Goal: Information Seeking & Learning: Understand process/instructions

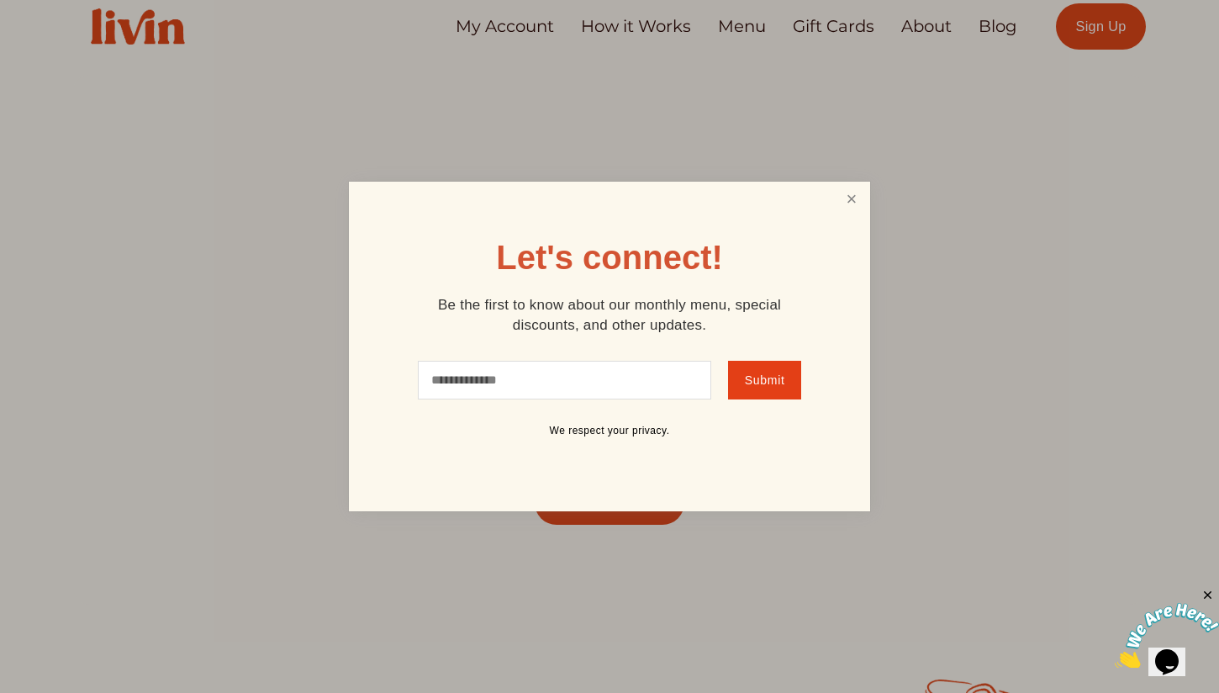
click at [848, 202] on link "Close" at bounding box center [852, 199] width 32 height 31
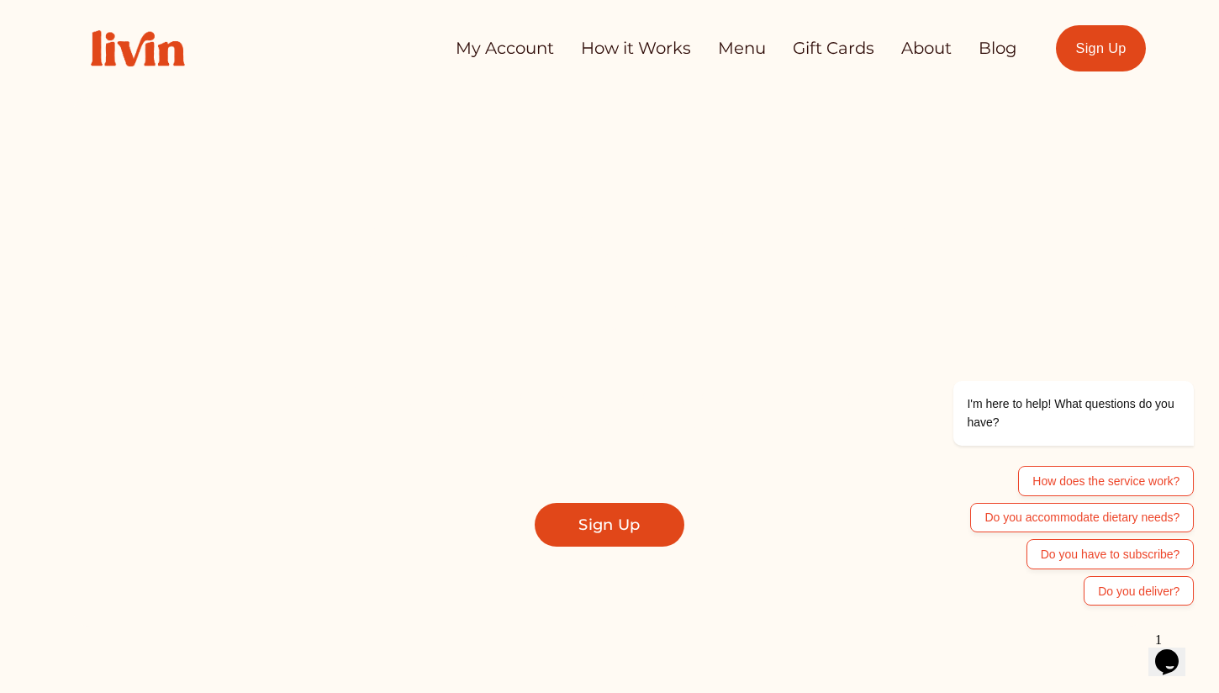
click at [663, 52] on link "How it Works" at bounding box center [636, 48] width 110 height 33
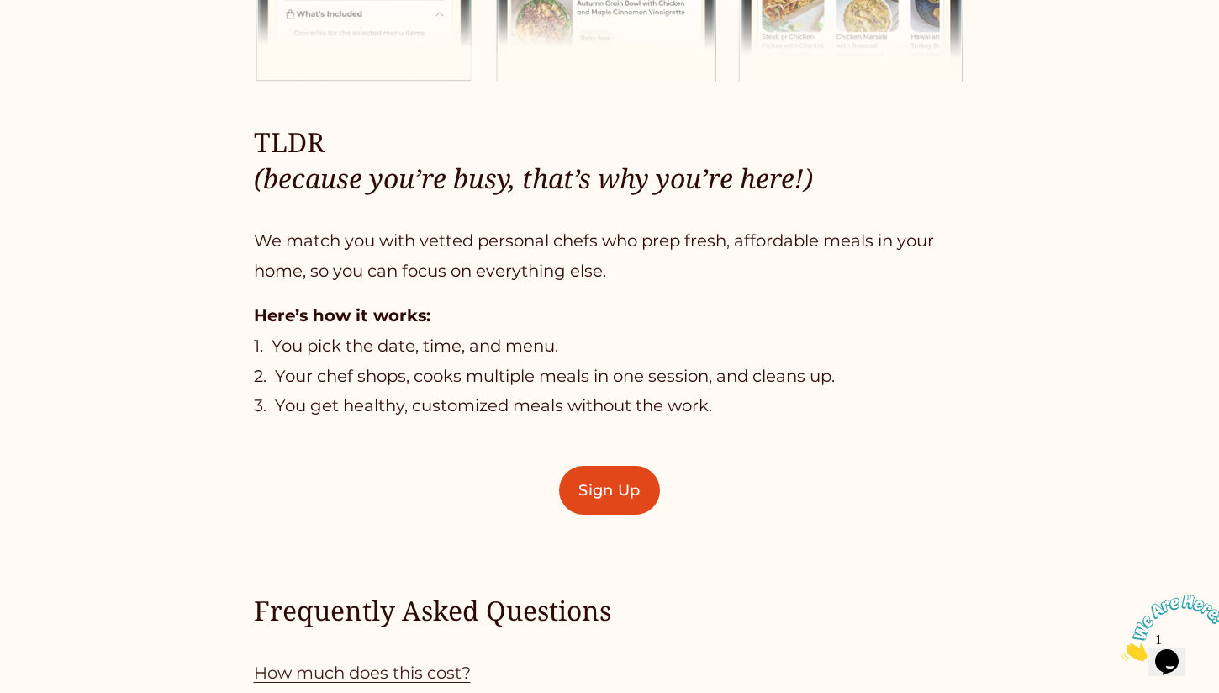
scroll to position [1359, 0]
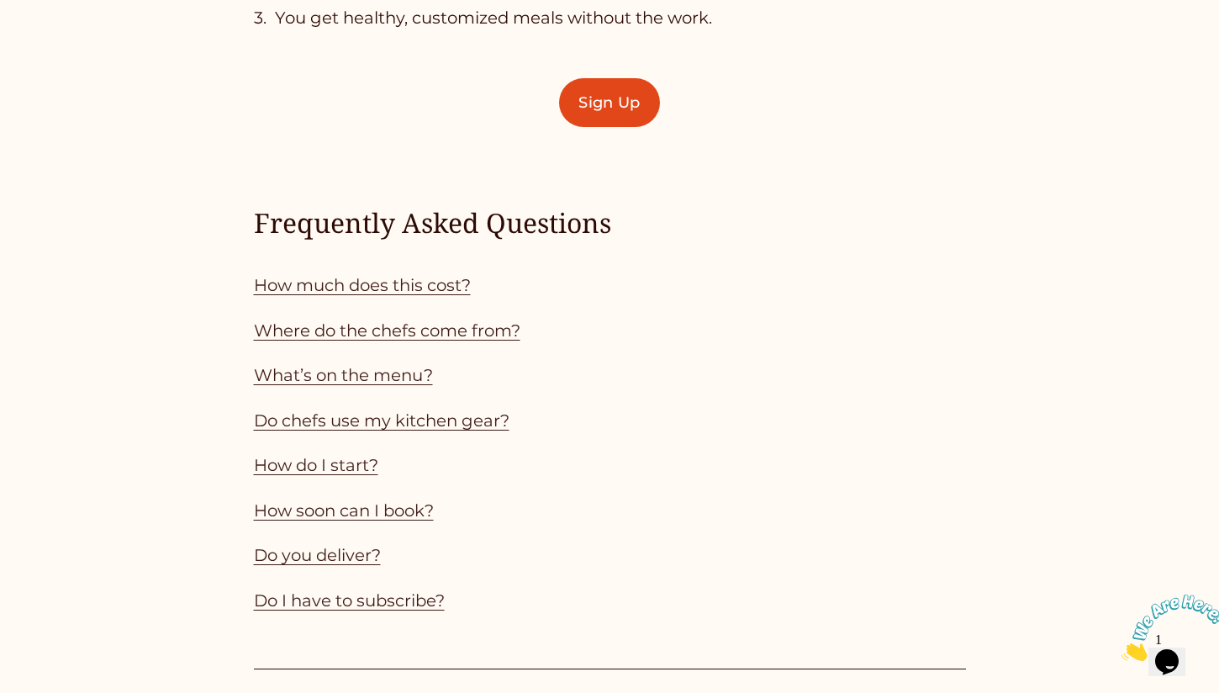
click at [479, 338] on link "Where do the chefs come from?" at bounding box center [387, 330] width 266 height 20
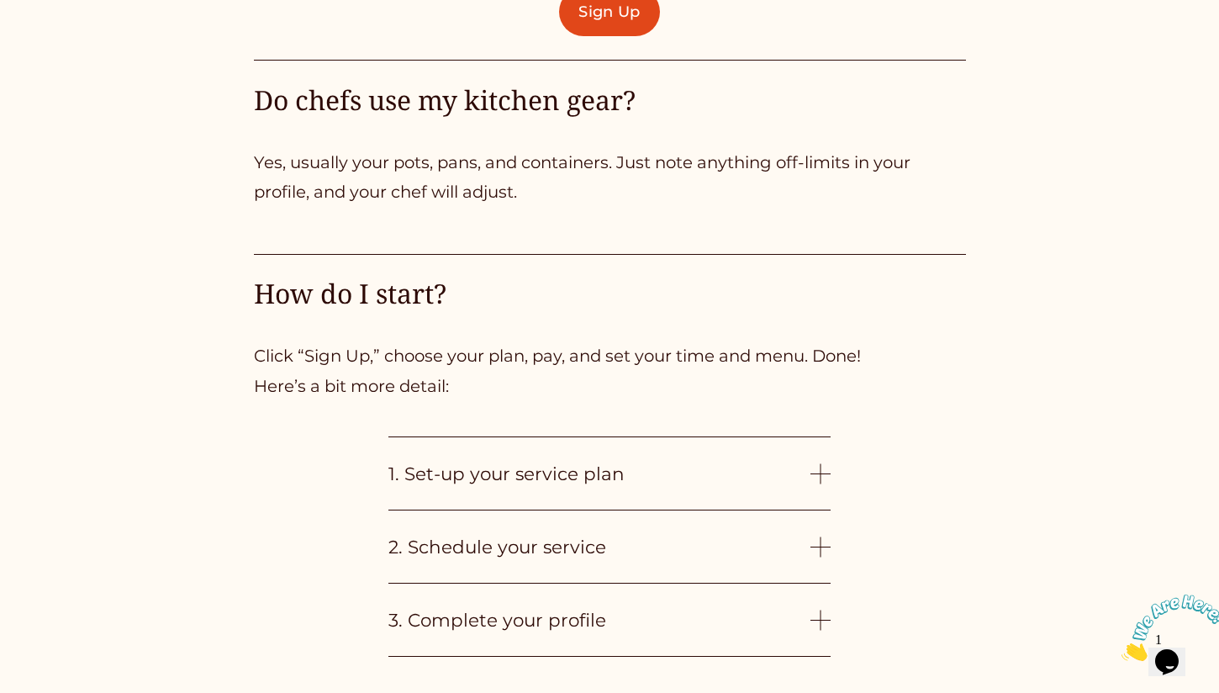
scroll to position [3981, 0]
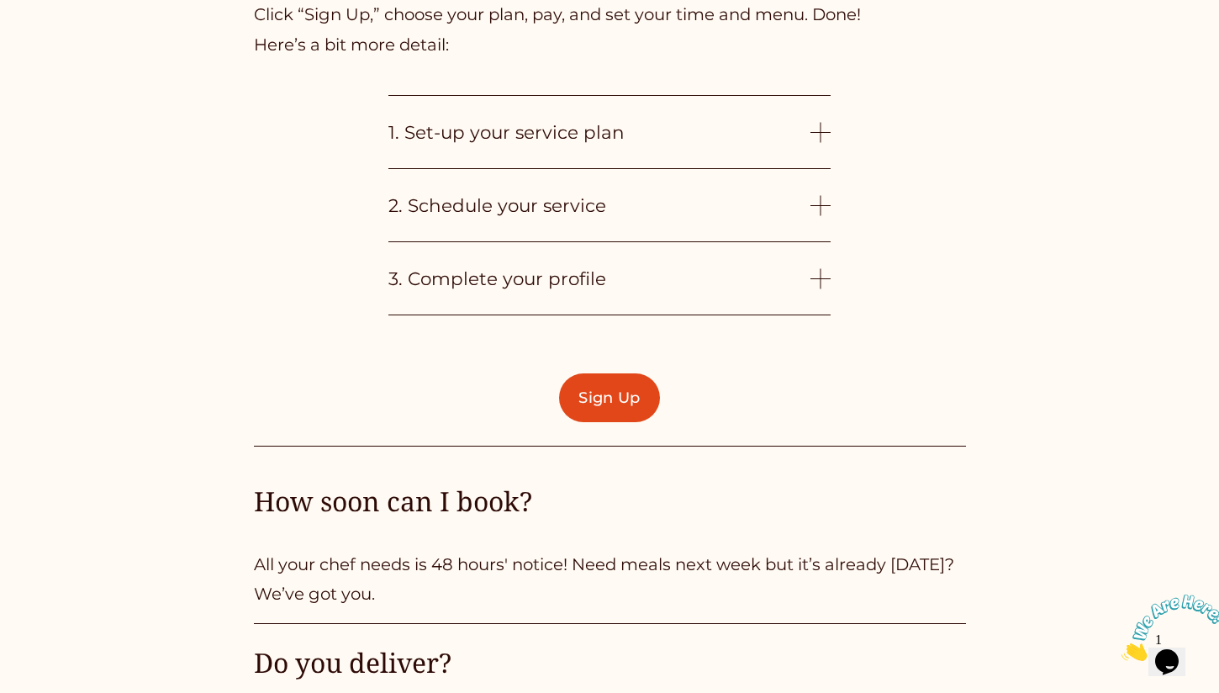
click at [585, 140] on span "1. Set-up your service plan" at bounding box center [598, 132] width 421 height 22
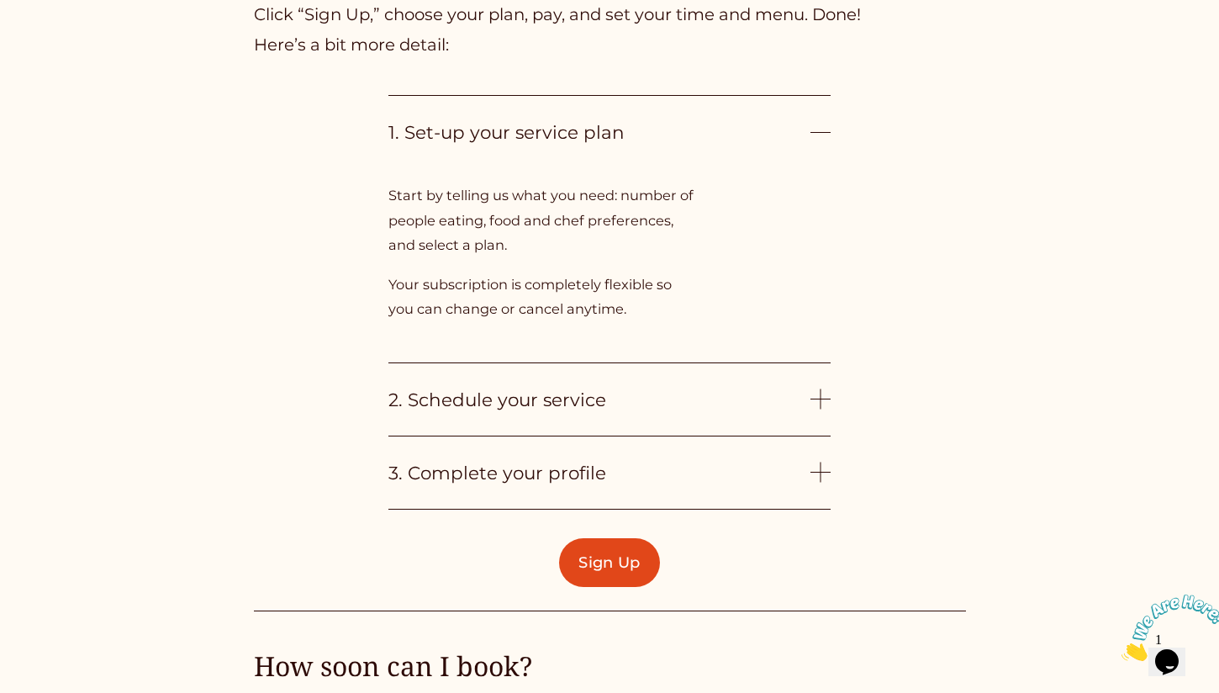
click at [417, 400] on span "2. Schedule your service" at bounding box center [598, 399] width 421 height 22
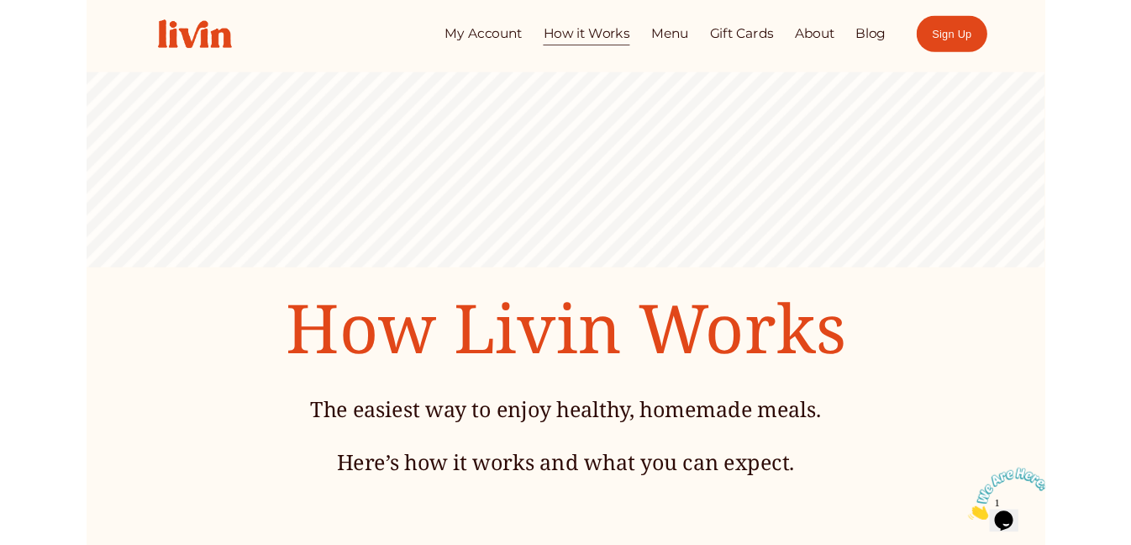
scroll to position [0, 0]
